Goal: Information Seeking & Learning: Learn about a topic

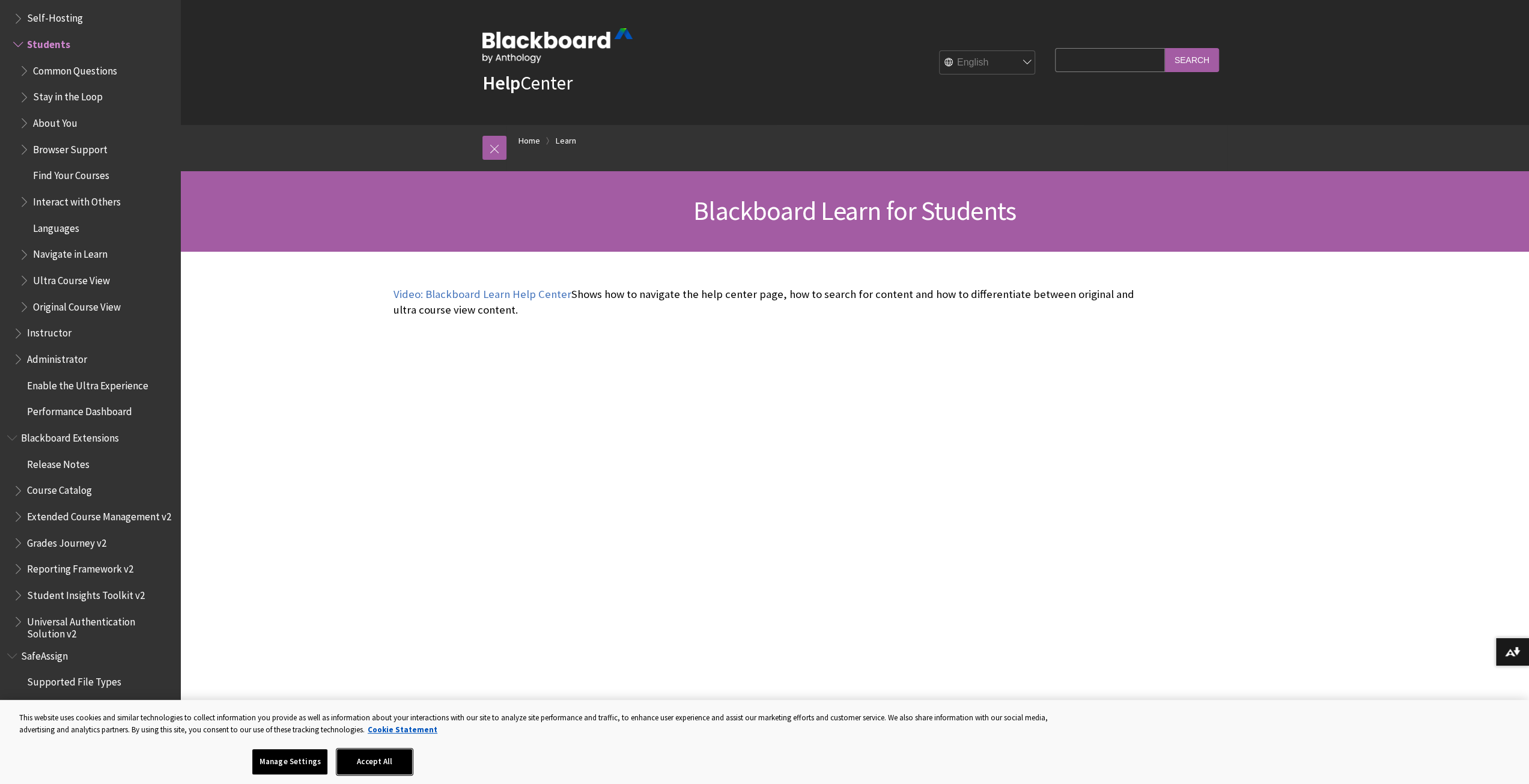
click at [377, 766] on button "Accept All" at bounding box center [375, 761] width 75 height 25
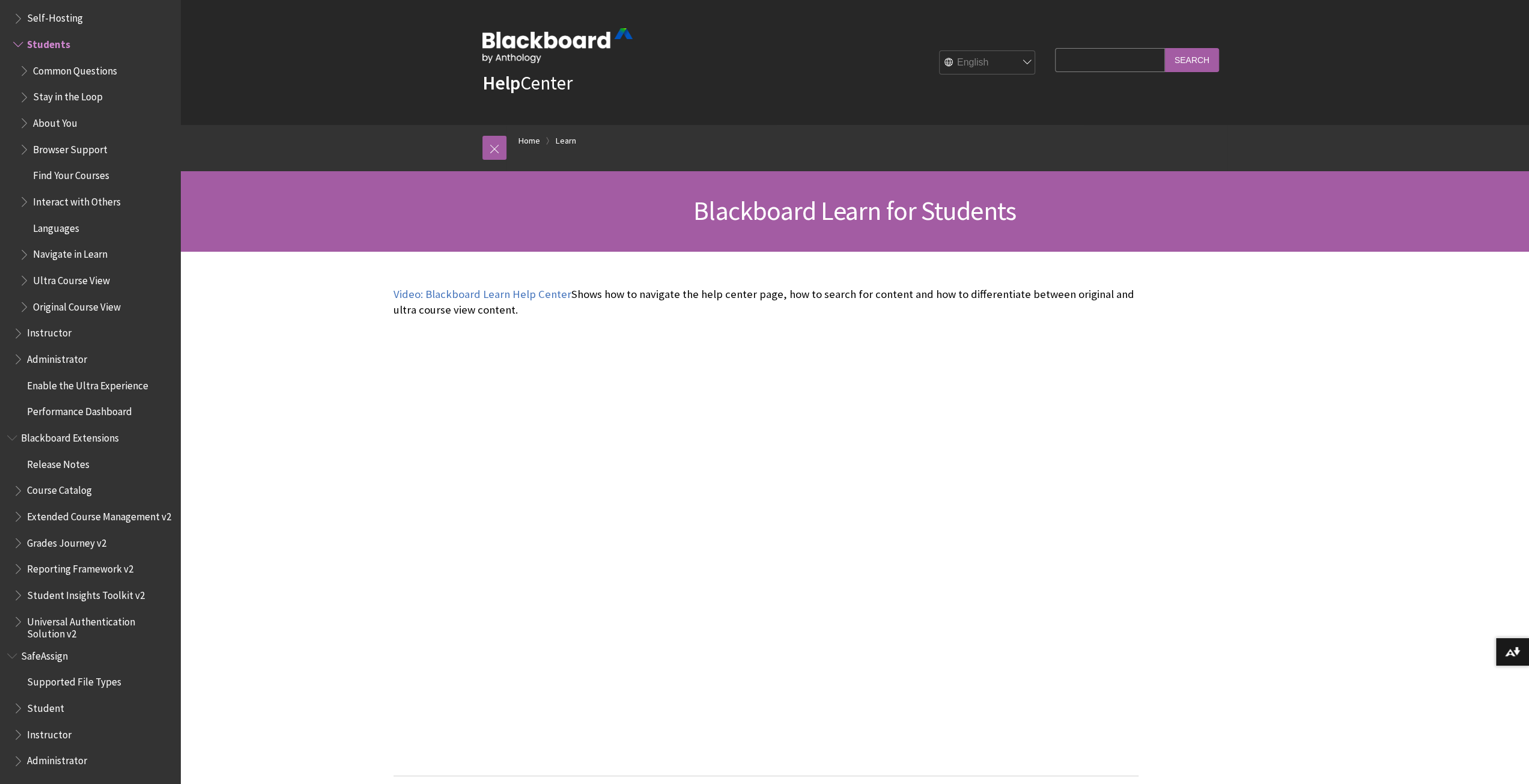
click at [65, 13] on span "Self-Hosting" at bounding box center [55, 16] width 56 height 16
click at [63, 34] on span "Students" at bounding box center [47, 42] width 42 height 16
click at [1102, 65] on input "Search Query" at bounding box center [1110, 60] width 109 height 24
type input "course classes"
click at [1165, 48] on input "Search" at bounding box center [1192, 60] width 54 height 24
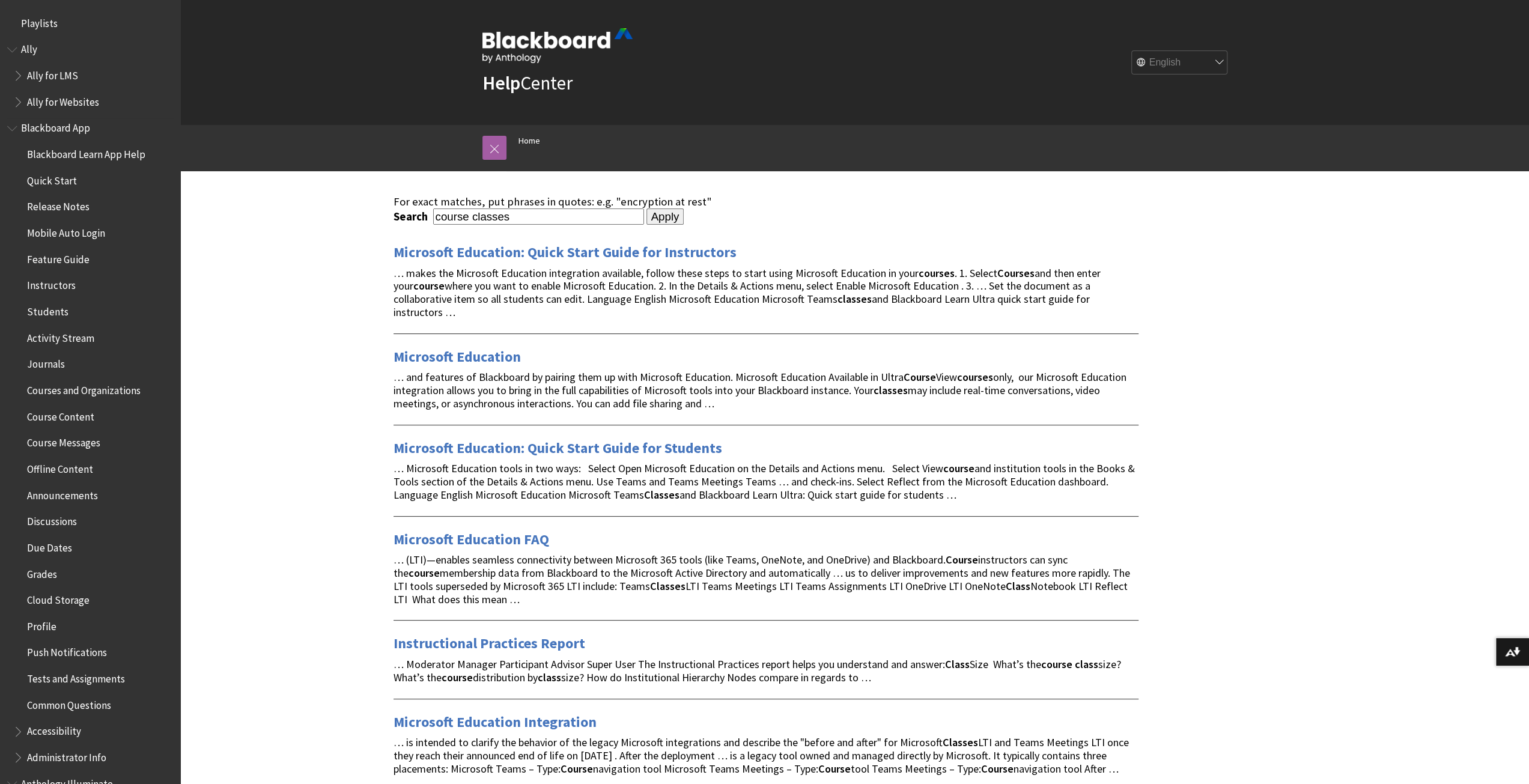
click at [51, 310] on span "Students" at bounding box center [47, 310] width 42 height 16
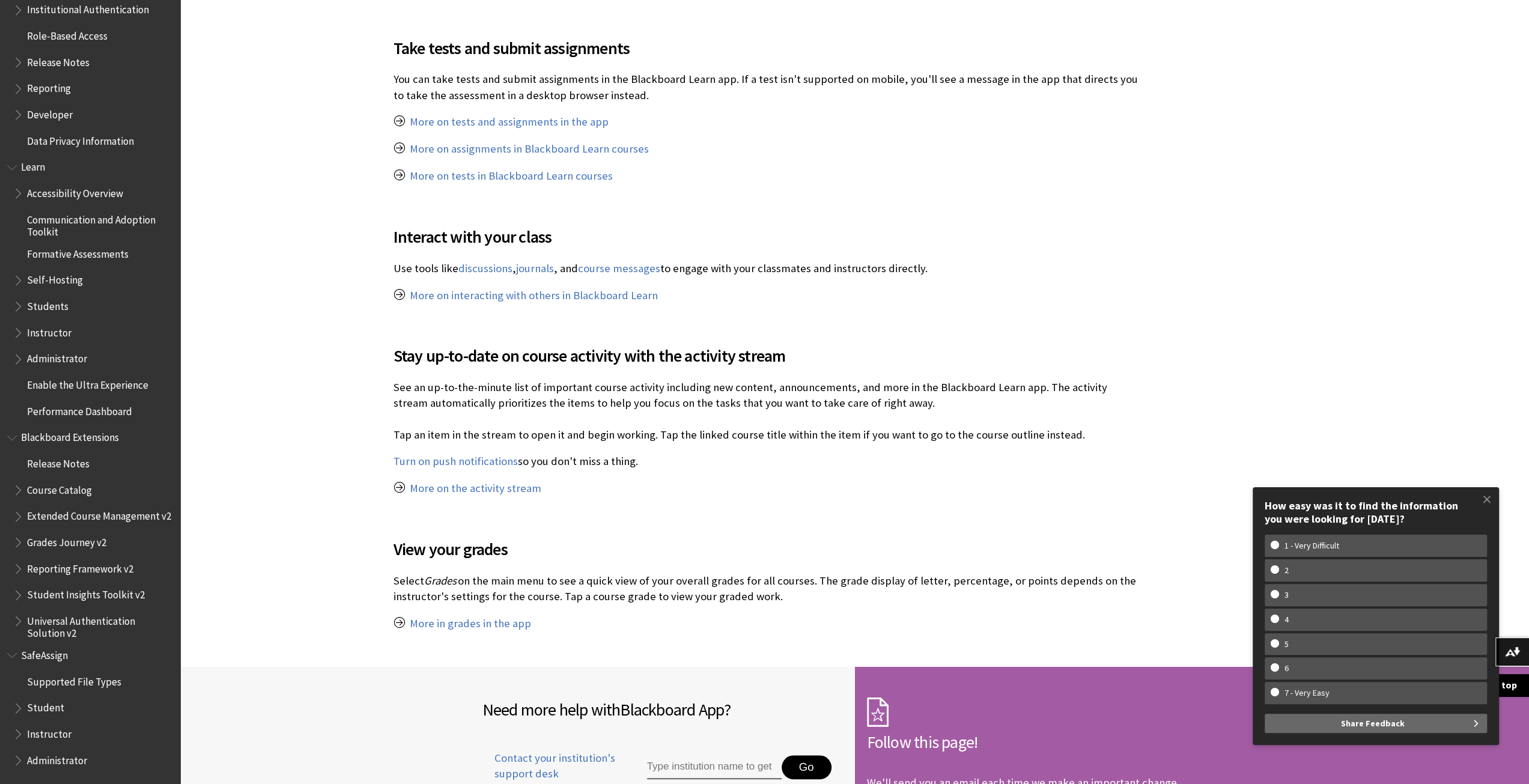
scroll to position [645, 0]
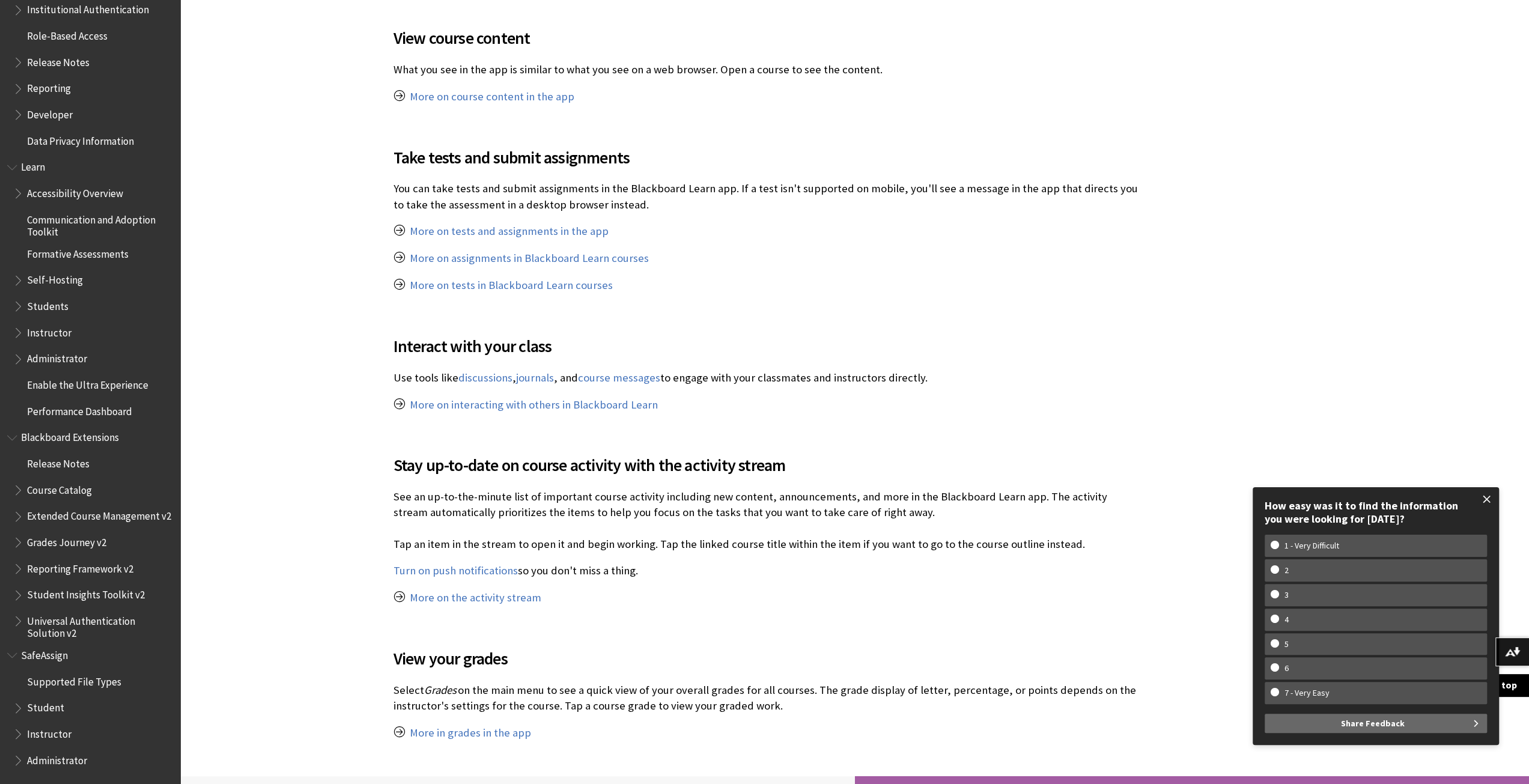
click at [1484, 494] on span at bounding box center [1487, 499] width 25 height 25
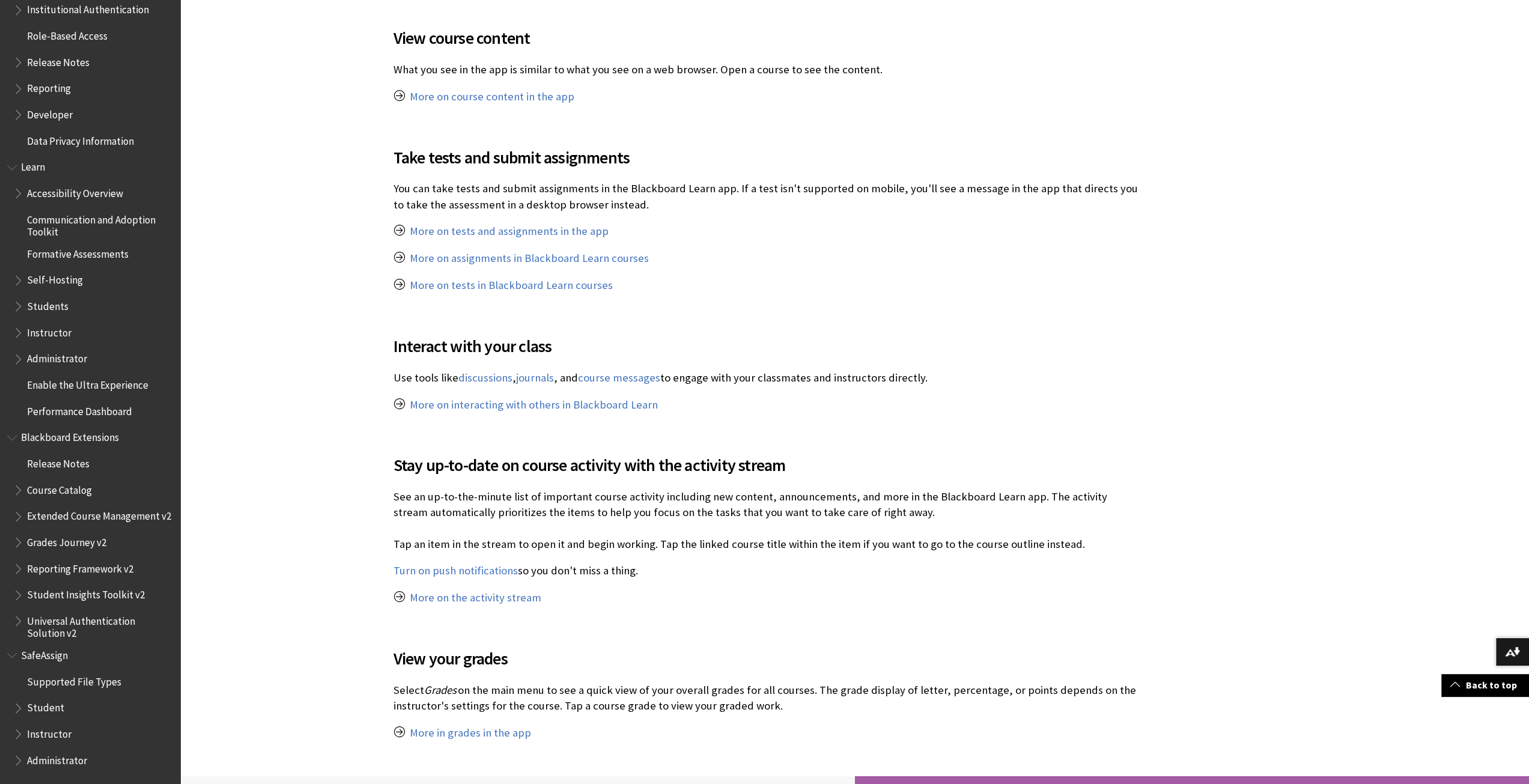
click at [1357, 215] on div at bounding box center [854, 191] width 1348 height 1170
